Goal: Task Accomplishment & Management: Manage account settings

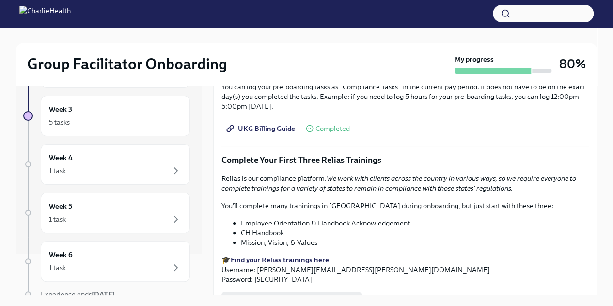
scroll to position [33, 0]
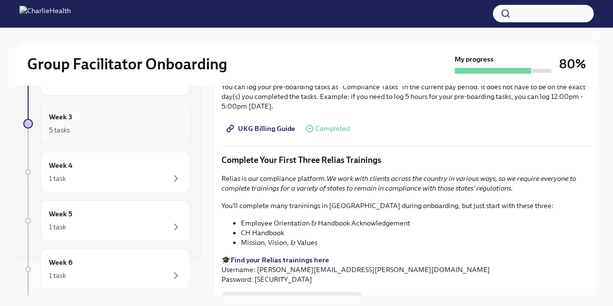
click at [73, 131] on div "5 tasks" at bounding box center [115, 130] width 133 height 12
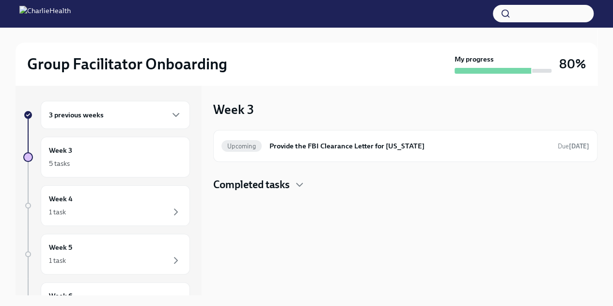
click at [68, 120] on div "3 previous weeks" at bounding box center [115, 115] width 149 height 28
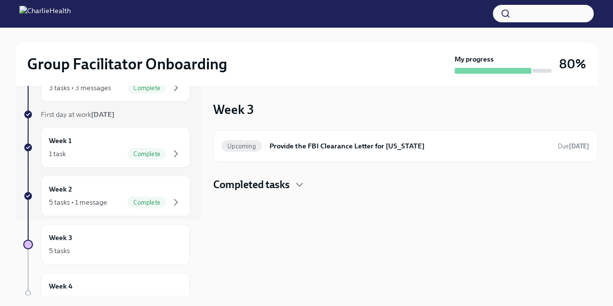
scroll to position [76, 0]
click at [77, 246] on div "5 tasks" at bounding box center [115, 250] width 133 height 12
click at [270, 186] on h4 "Completed tasks" at bounding box center [251, 184] width 77 height 15
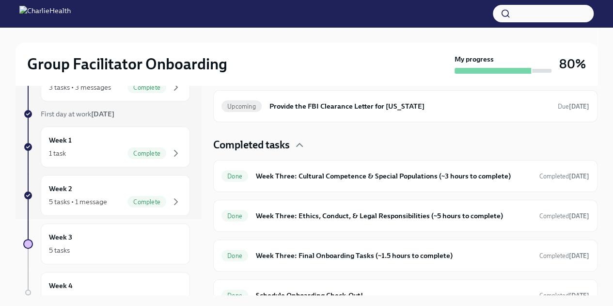
scroll to position [54, 0]
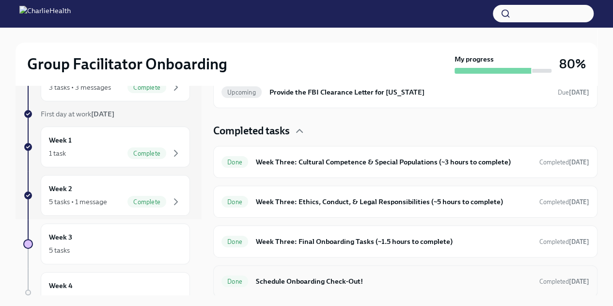
click at [285, 281] on h6 "Schedule Onboarding Check-Out!" at bounding box center [394, 281] width 276 height 11
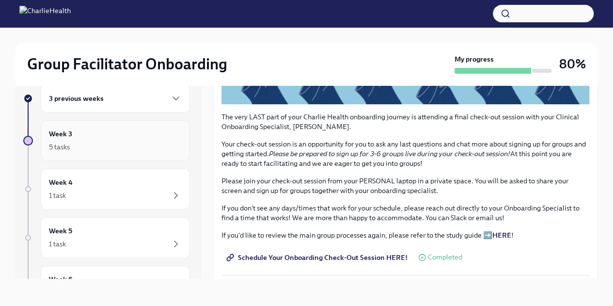
click at [64, 147] on div "5 tasks" at bounding box center [59, 147] width 21 height 10
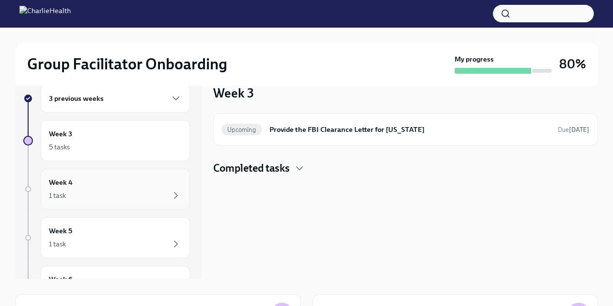
click at [57, 195] on div "1 task" at bounding box center [57, 196] width 17 height 10
